Goal: Communication & Community: Answer question/provide support

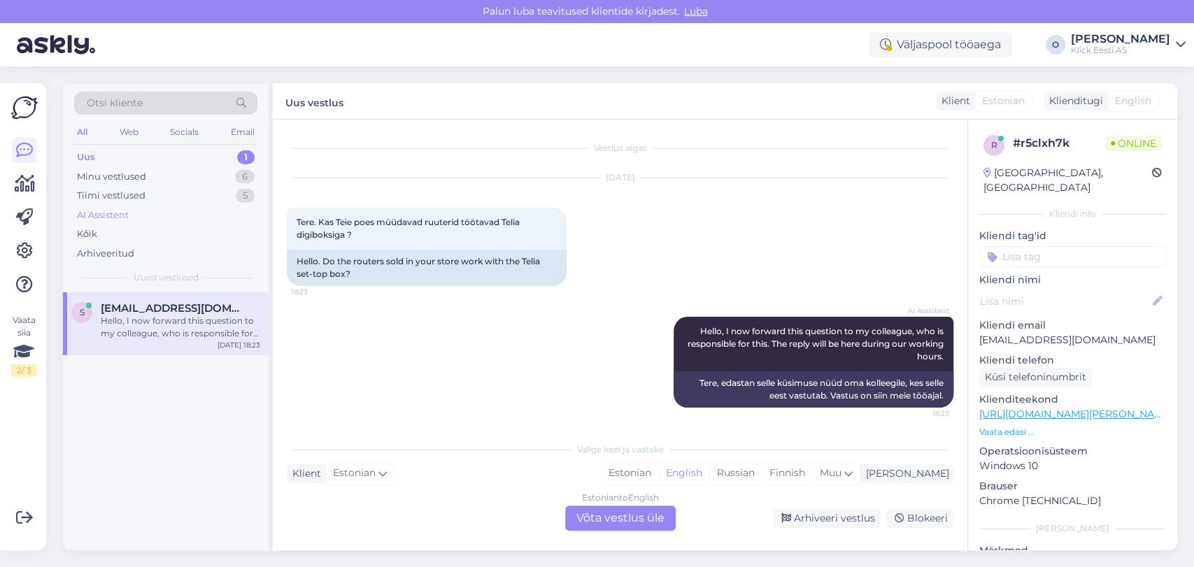
scroll to position [1, 0]
click at [152, 192] on div "Tiimi vestlused 5" at bounding box center [165, 196] width 183 height 20
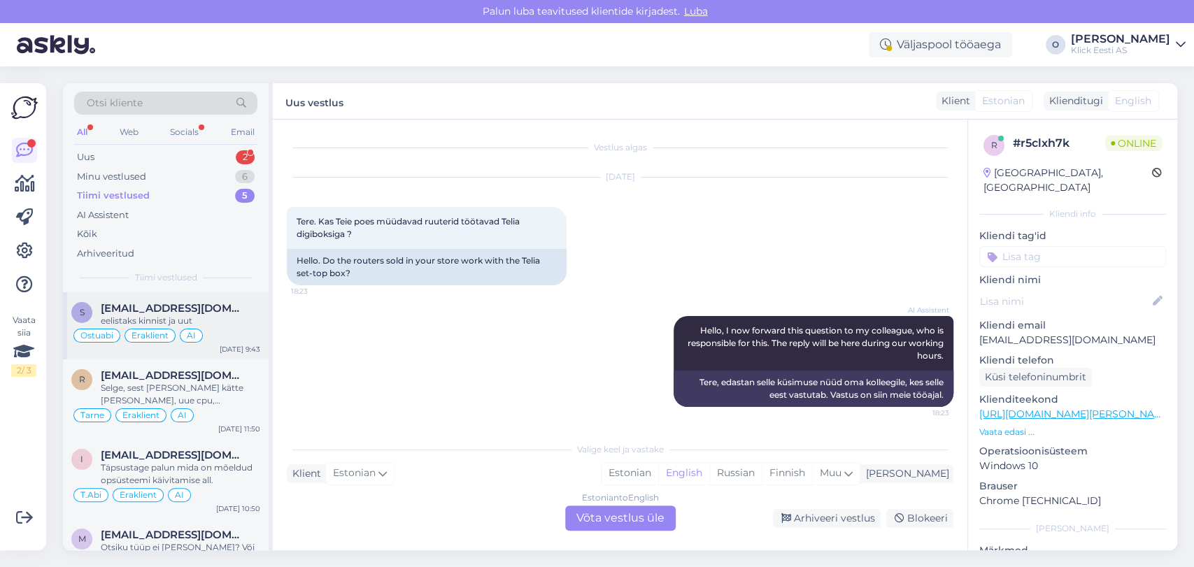
click at [141, 308] on span "[EMAIL_ADDRESS][DOMAIN_NAME]" at bounding box center [174, 308] width 146 height 13
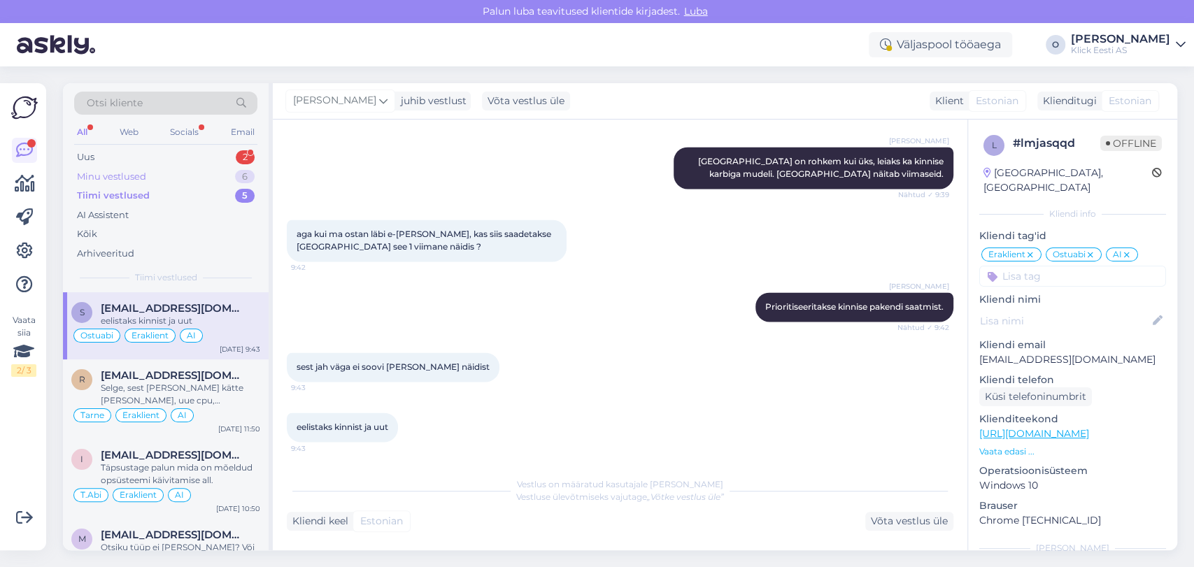
click at [208, 171] on div "Minu vestlused 6" at bounding box center [165, 177] width 183 height 20
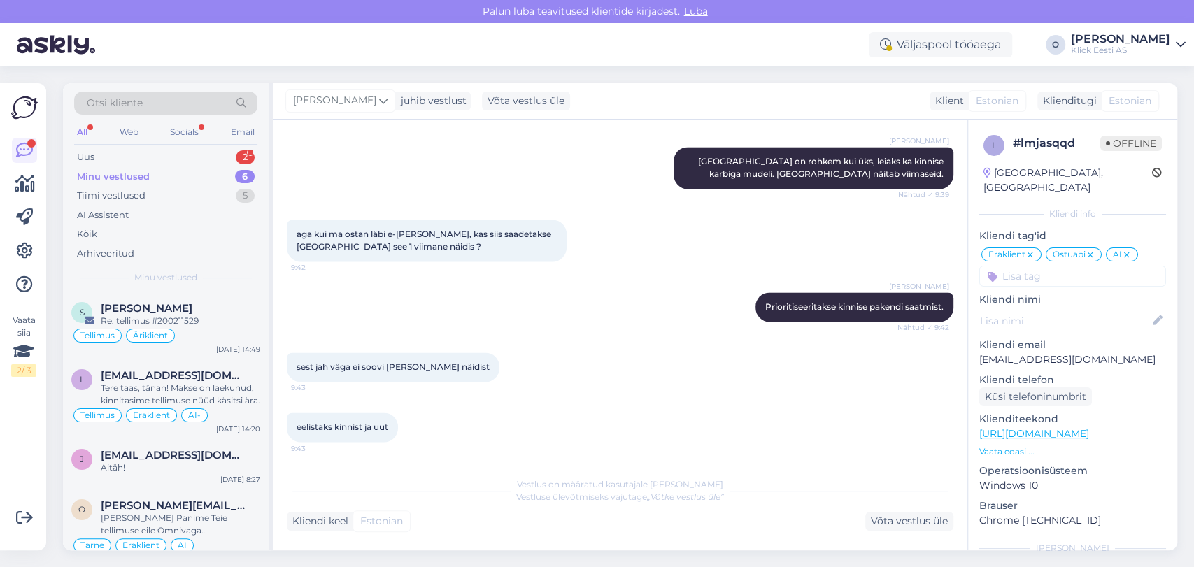
click at [199, 146] on div "Otsi kliente All Web Socials Email Uus 2 Minu vestlused 6 Tiimi vestlused 5 AI …" at bounding box center [166, 187] width 206 height 209
click at [190, 157] on div "Uus 2" at bounding box center [165, 158] width 183 height 20
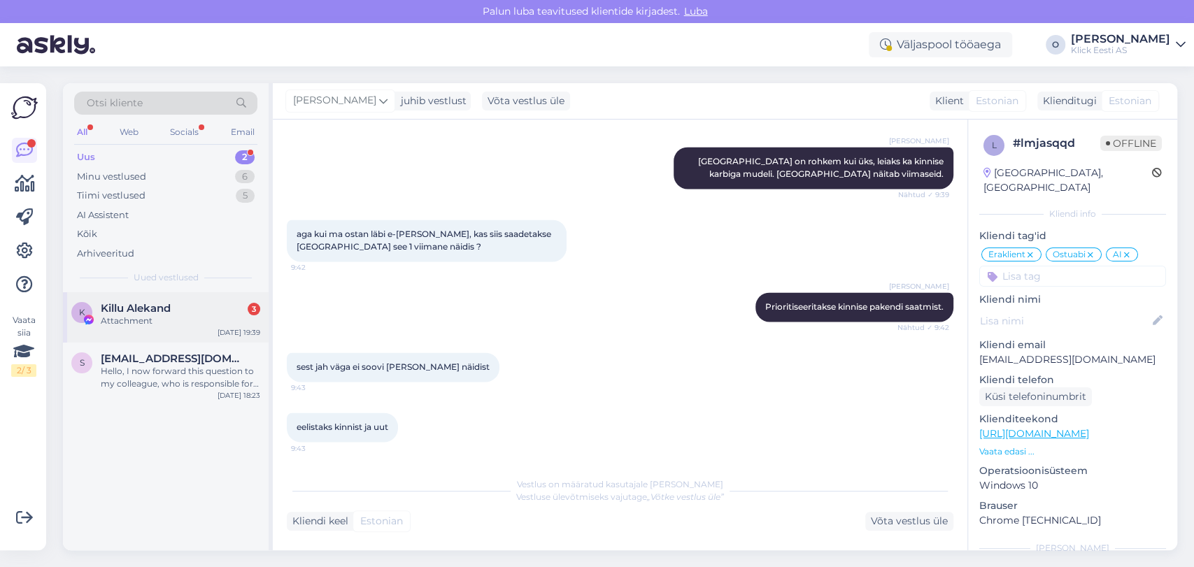
click at [192, 315] on div "Attachment" at bounding box center [181, 321] width 160 height 13
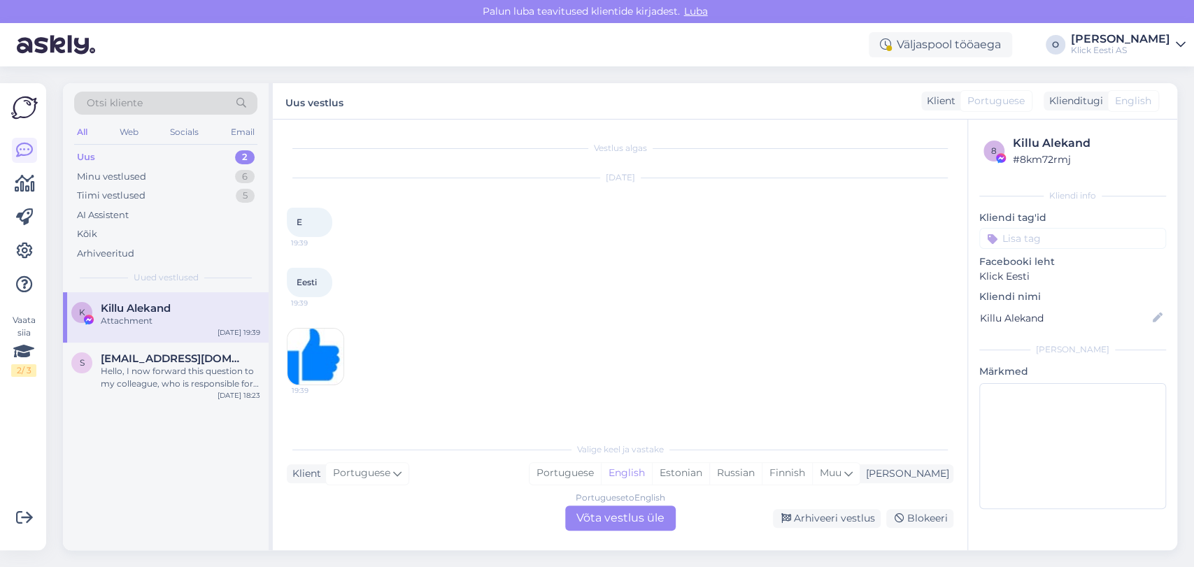
scroll to position [0, 0]
click at [176, 350] on div "s [EMAIL_ADDRESS][DOMAIN_NAME] Hello, I now forward this question to my colleag…" at bounding box center [166, 374] width 206 height 63
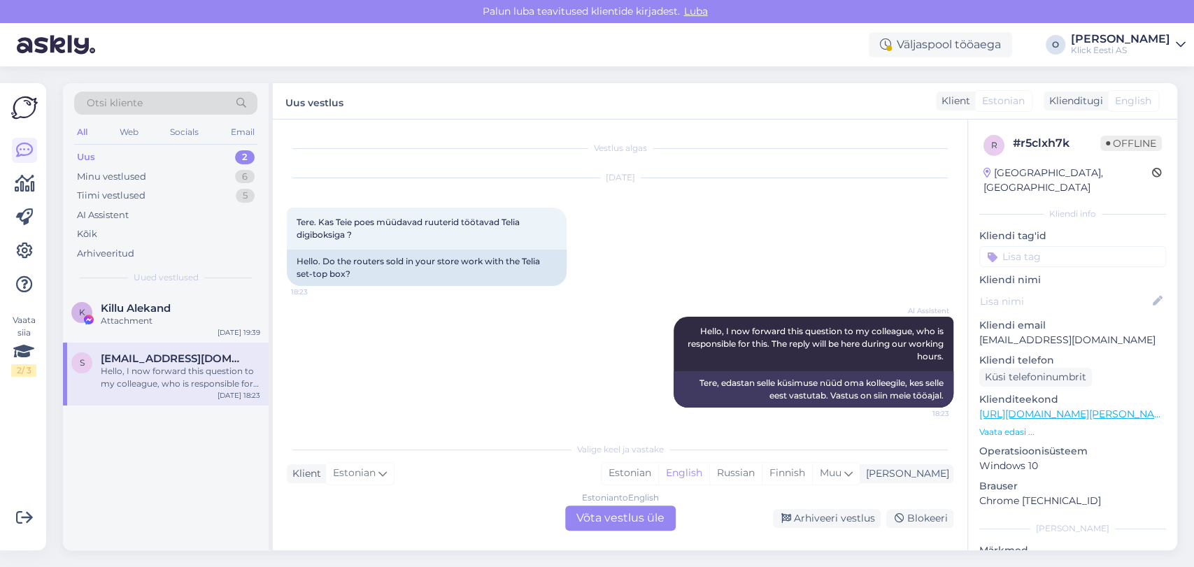
scroll to position [1, 0]
click at [162, 175] on div "Minu vestlused 6" at bounding box center [165, 177] width 183 height 20
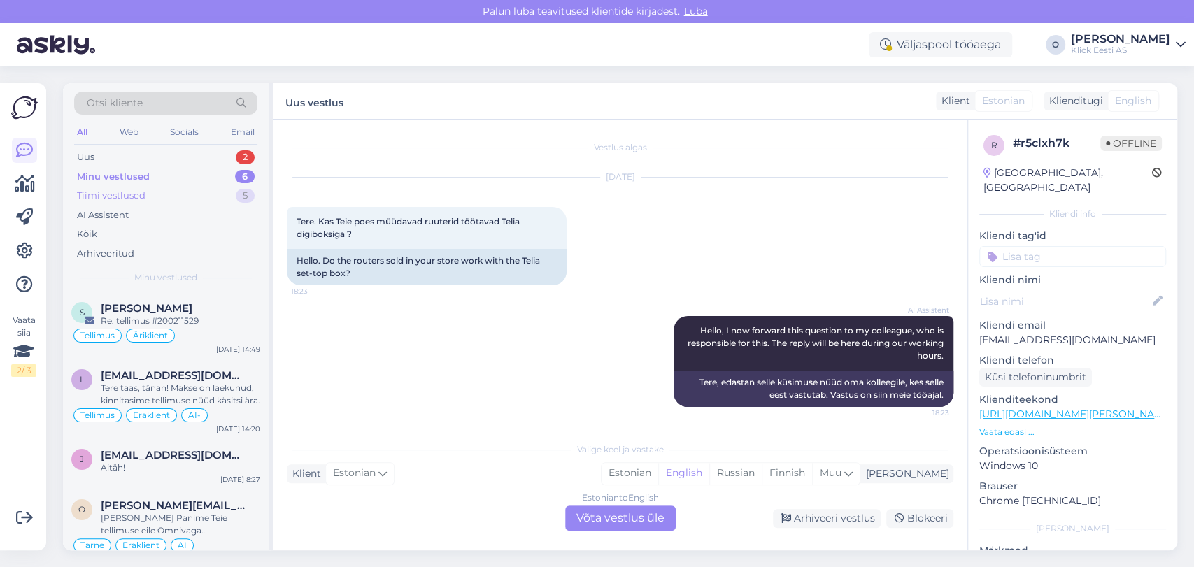
click at [160, 197] on div "Tiimi vestlused 5" at bounding box center [165, 196] width 183 height 20
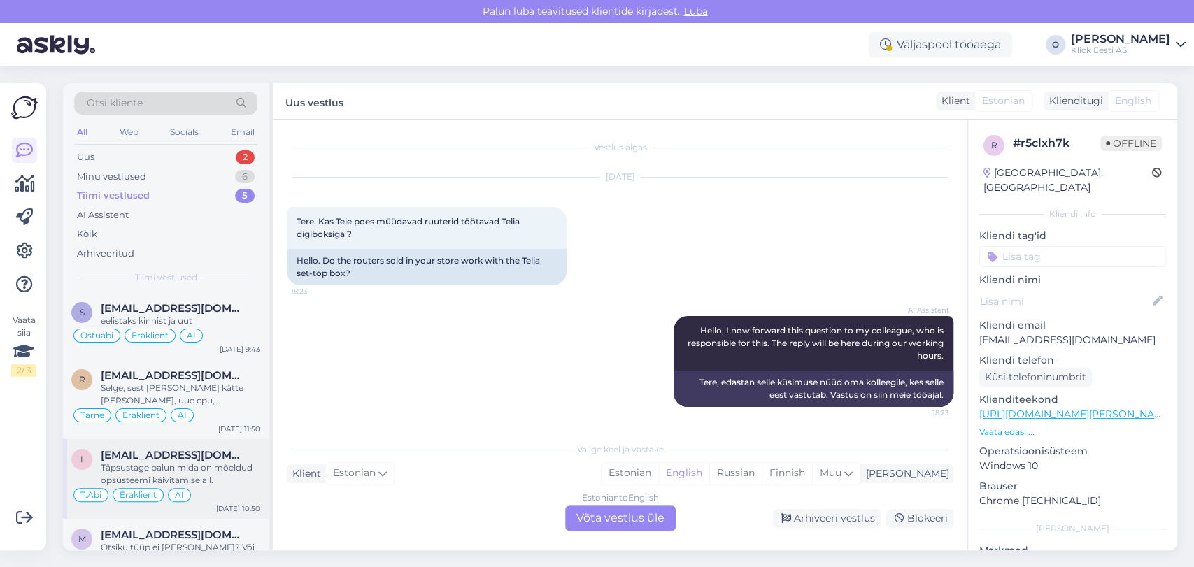
click at [175, 470] on div "Täpsustage palun mida on mõeldud opsüsteemi käivitamise all." at bounding box center [181, 474] width 160 height 25
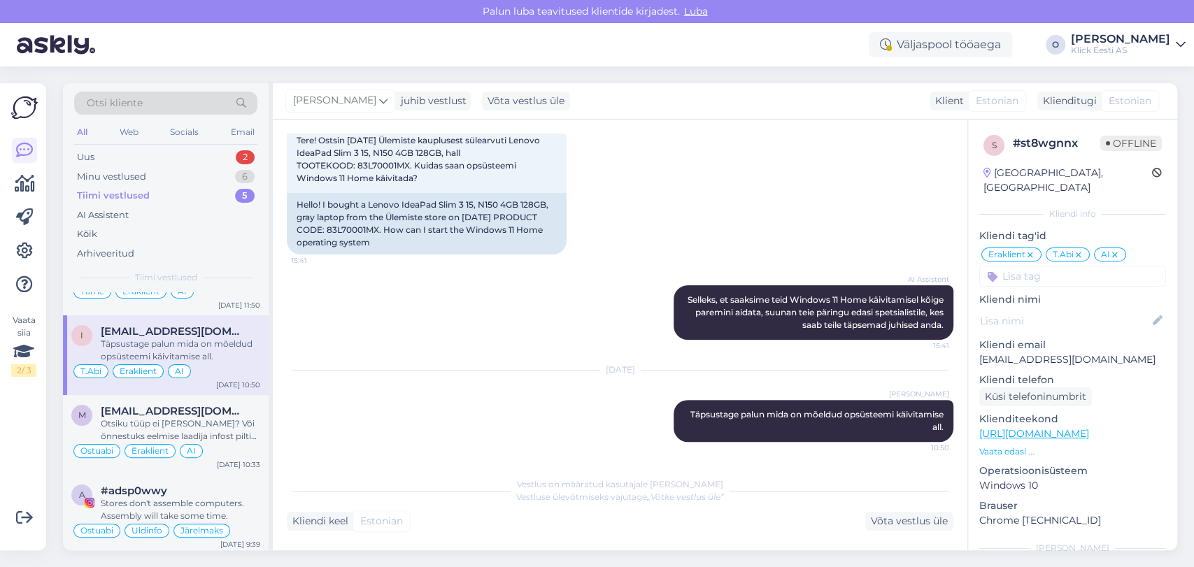
scroll to position [127, 0]
click at [150, 98] on div "Otsi kliente" at bounding box center [165, 103] width 183 height 23
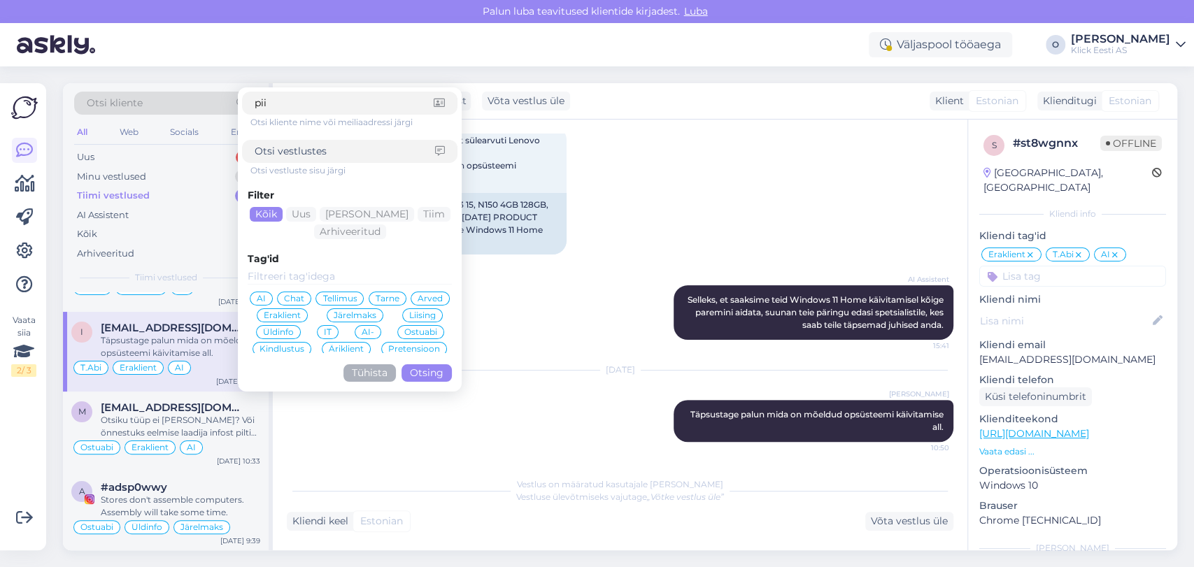
type input "piia"
click button "Otsing" at bounding box center [427, 372] width 50 height 17
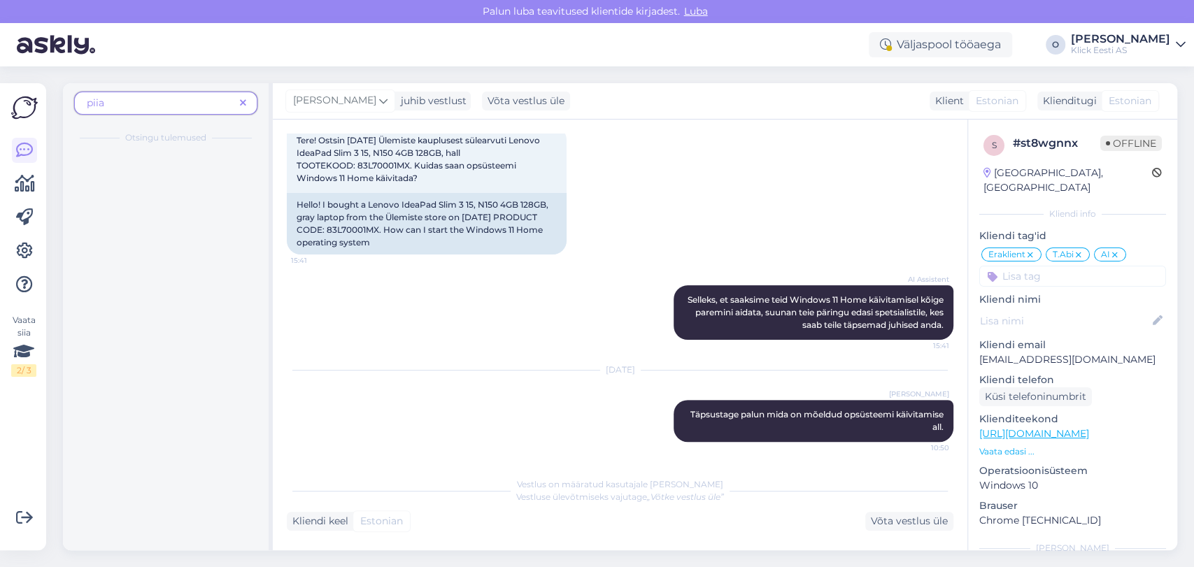
scroll to position [0, 0]
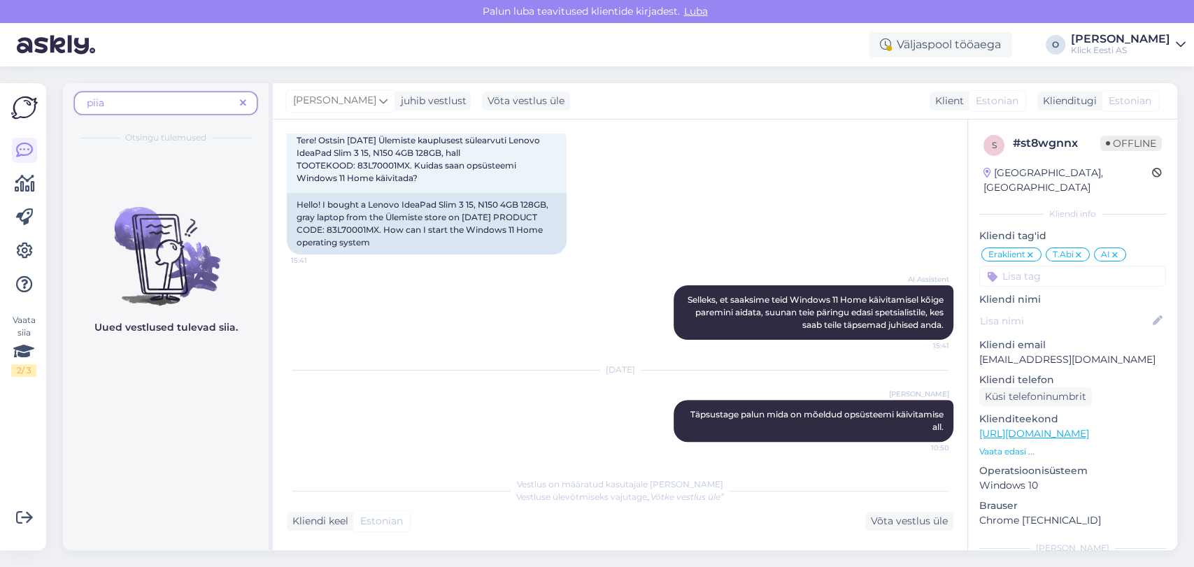
click at [150, 98] on span "piia" at bounding box center [161, 103] width 148 height 15
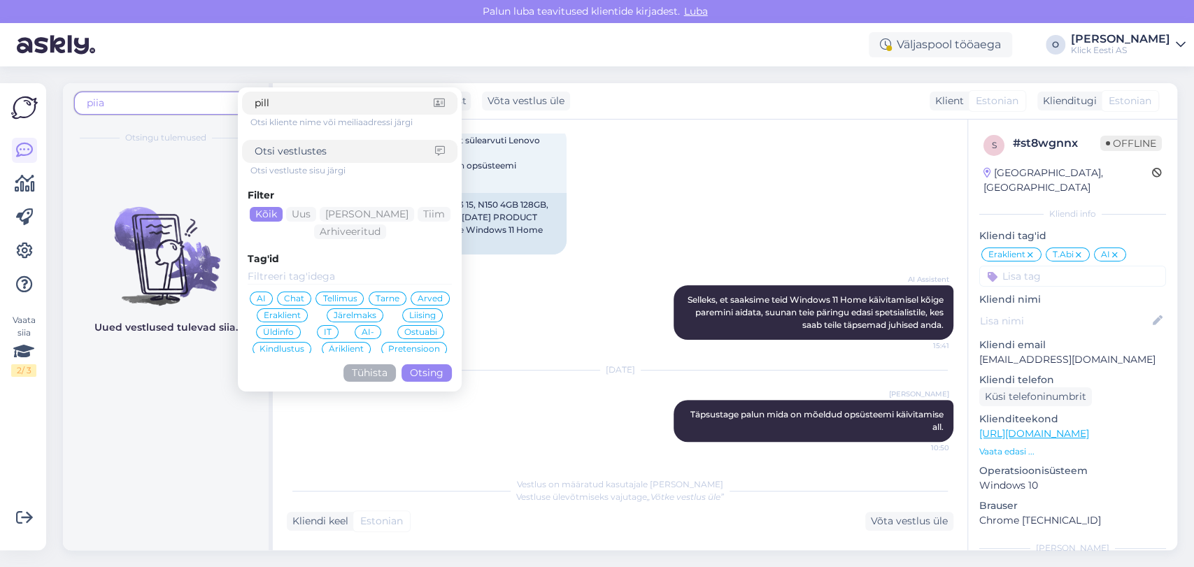
type input "pille"
click button "Otsing" at bounding box center [427, 372] width 50 height 17
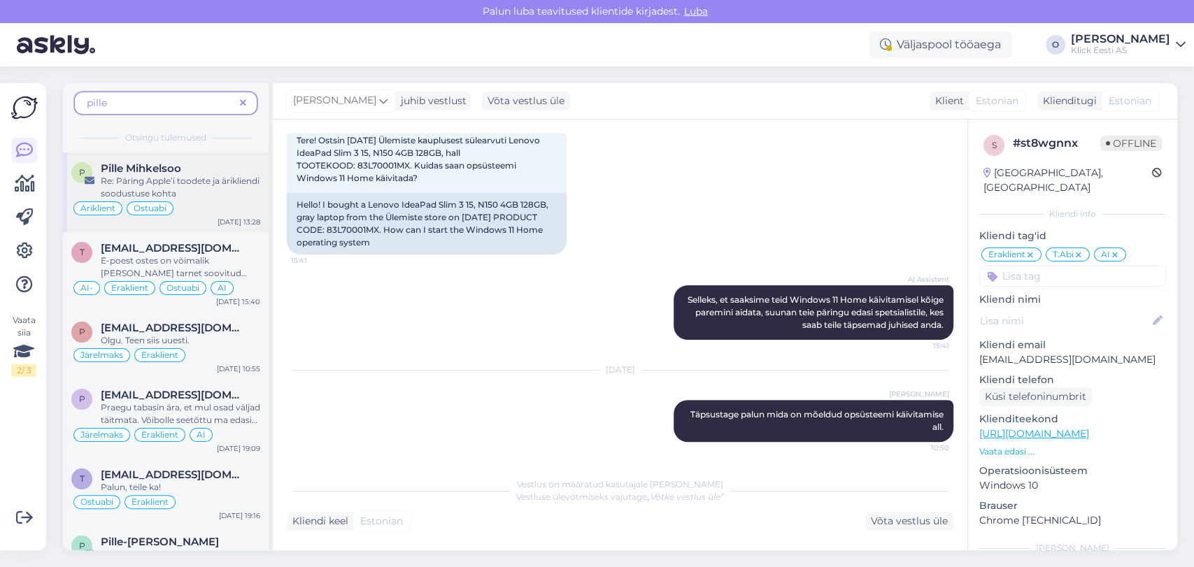
click at [144, 160] on div "P Pille Mihkelsoo Re: Päring Apple’i toodete ja ärikliendi soodustuse kohta Äri…" at bounding box center [166, 193] width 206 height 80
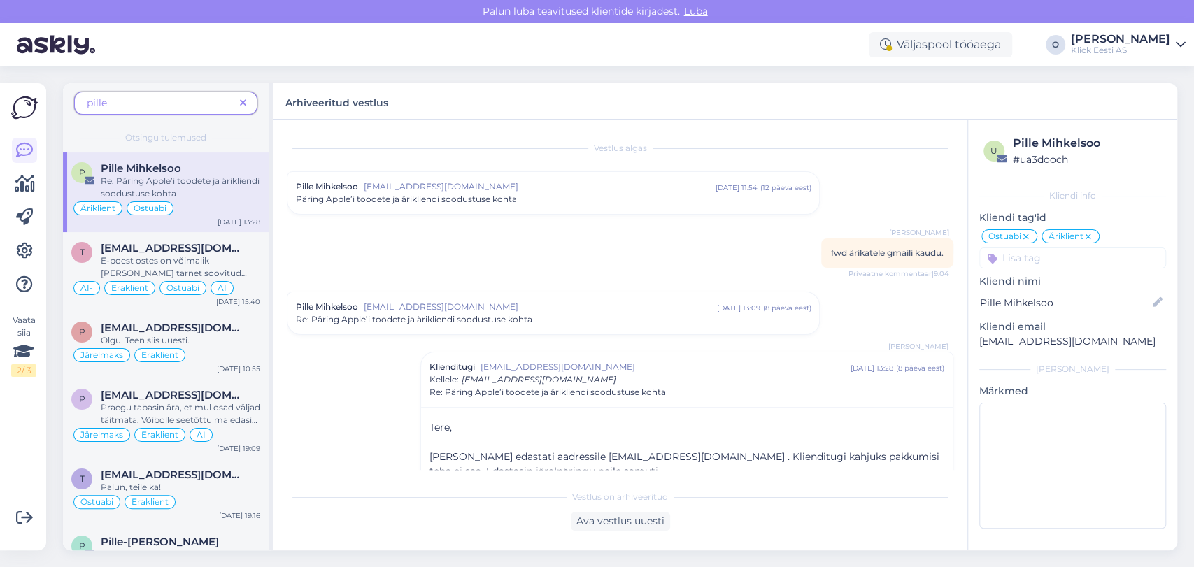
click at [965, 454] on div "Vestlus algas Pille Mihkelsoo [EMAIL_ADDRESS][DOMAIN_NAME] [DATE] 11:54 ( 12 pä…" at bounding box center [626, 302] width 679 height 337
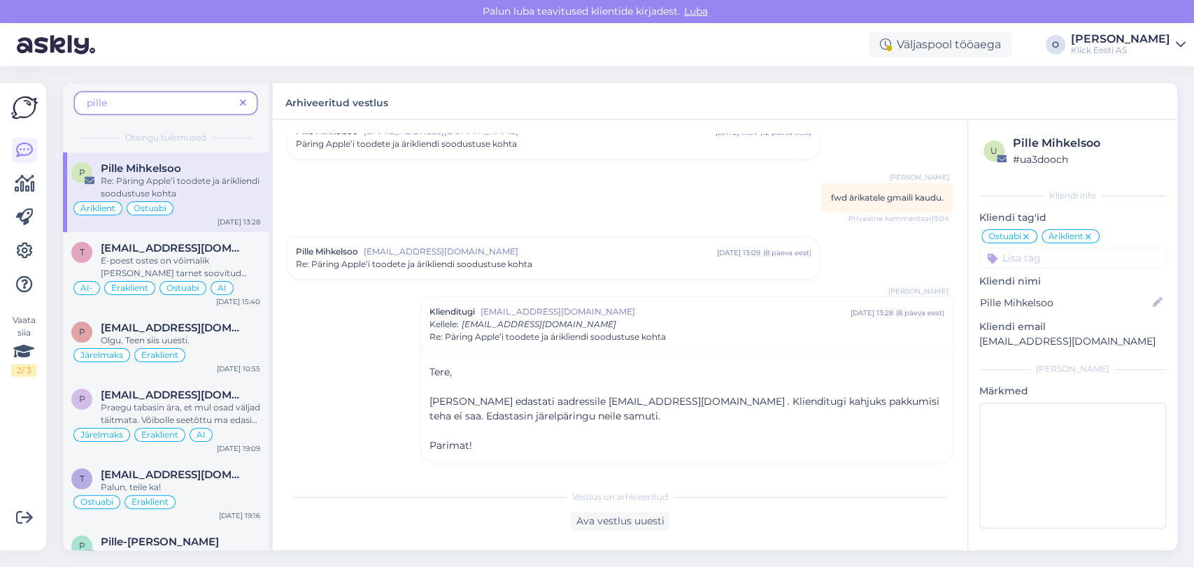
click at [419, 261] on span "Re: Päring Apple’i toodete ja ärikliendi soodustuse kohta" at bounding box center [414, 264] width 236 height 13
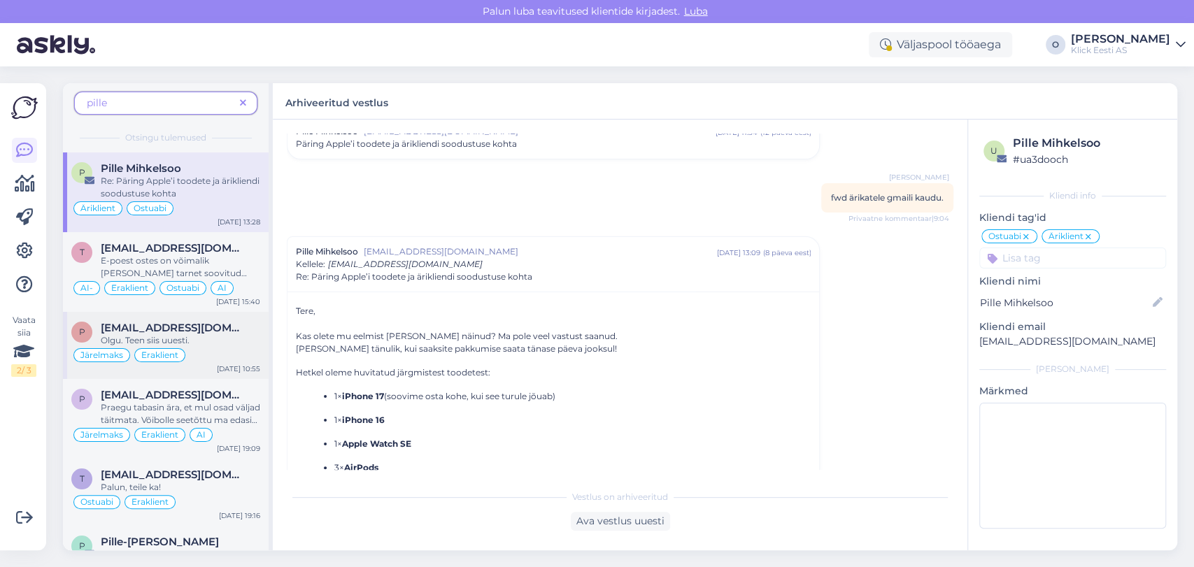
click at [152, 320] on div "p [EMAIL_ADDRESS][DOMAIN_NAME] Olgu. Teen siis uuesti. Järelmaks Eraklient [DAT…" at bounding box center [166, 345] width 206 height 67
